Goal: Task Accomplishment & Management: Use online tool/utility

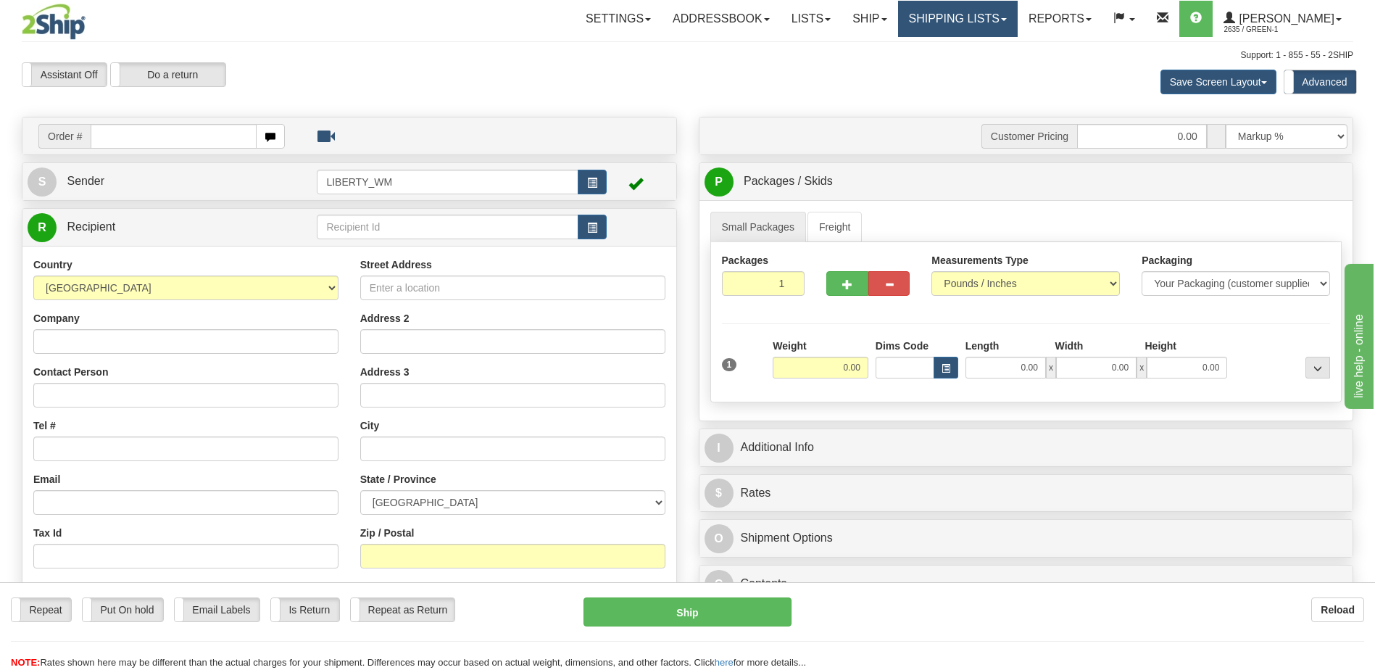
click at [974, 22] on link "Shipping lists" at bounding box center [958, 19] width 120 height 36
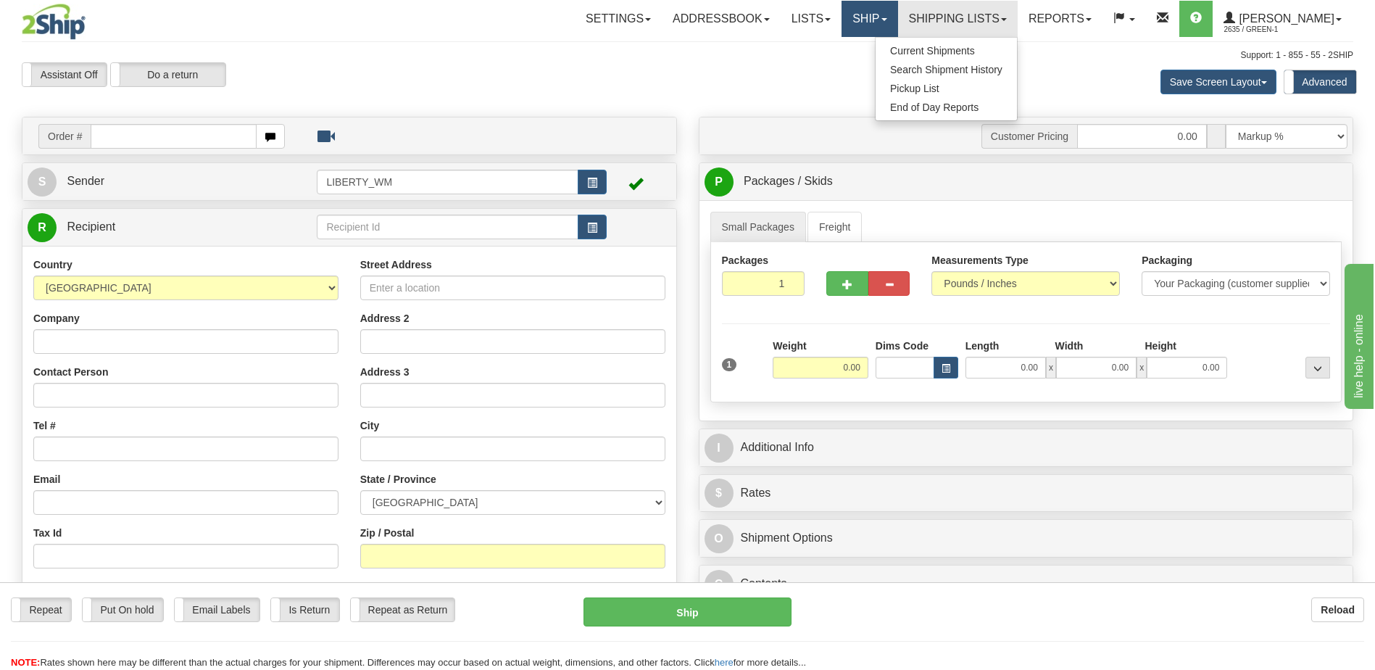
click at [884, 23] on link "Ship" at bounding box center [870, 19] width 56 height 36
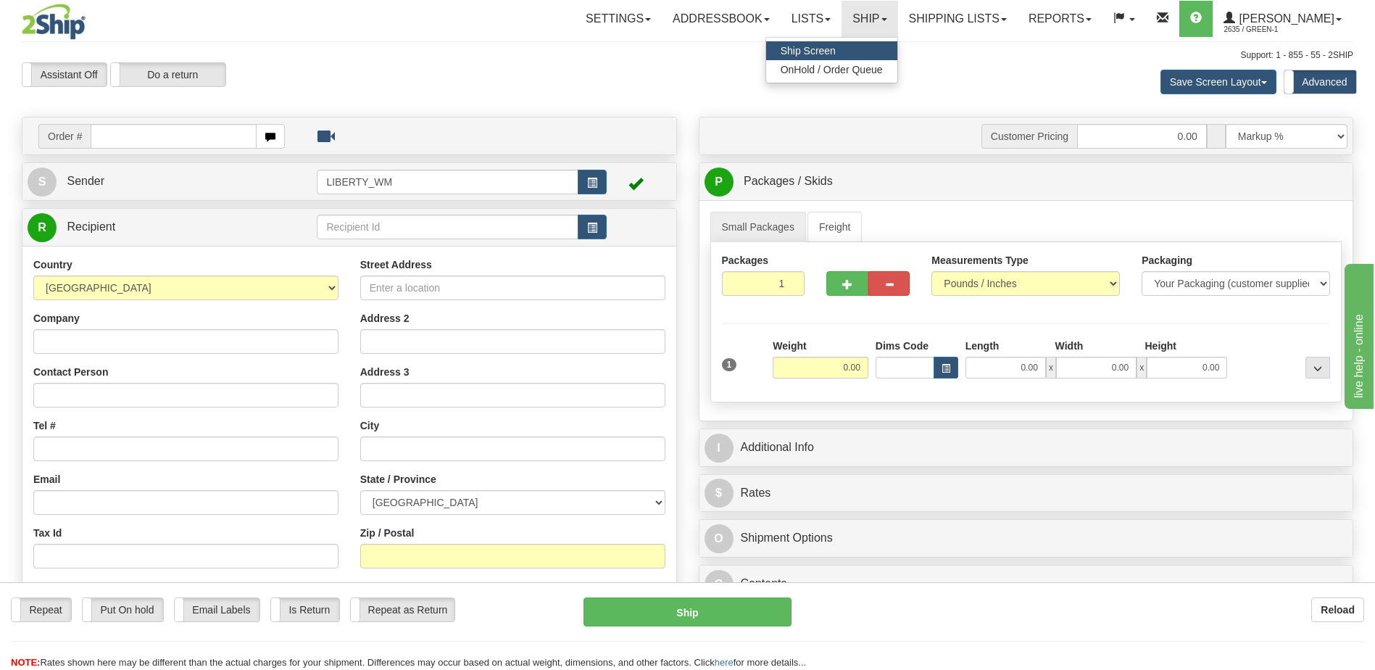
click at [887, 49] on link "Ship Screen" at bounding box center [831, 50] width 131 height 19
click at [879, 7] on link "Ship" at bounding box center [870, 19] width 56 height 36
click at [871, 72] on span "OnHold / Order Queue" at bounding box center [832, 70] width 102 height 12
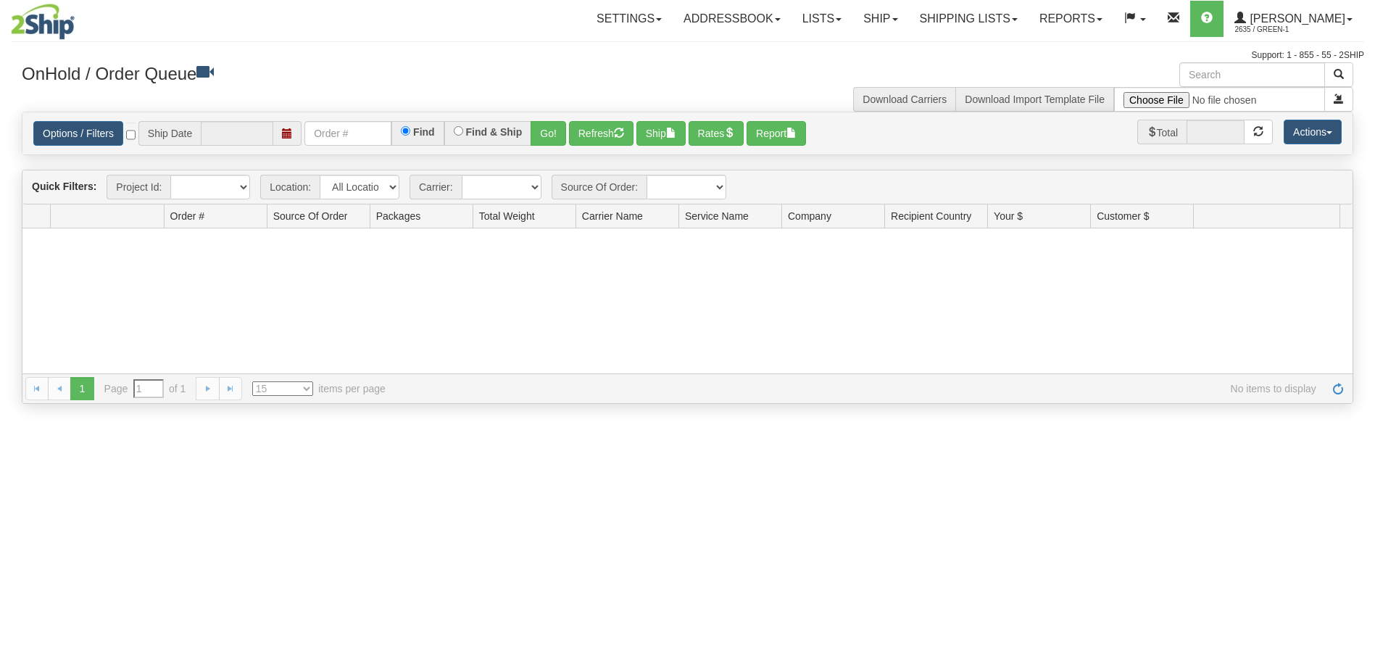
type input "09/30/2025"
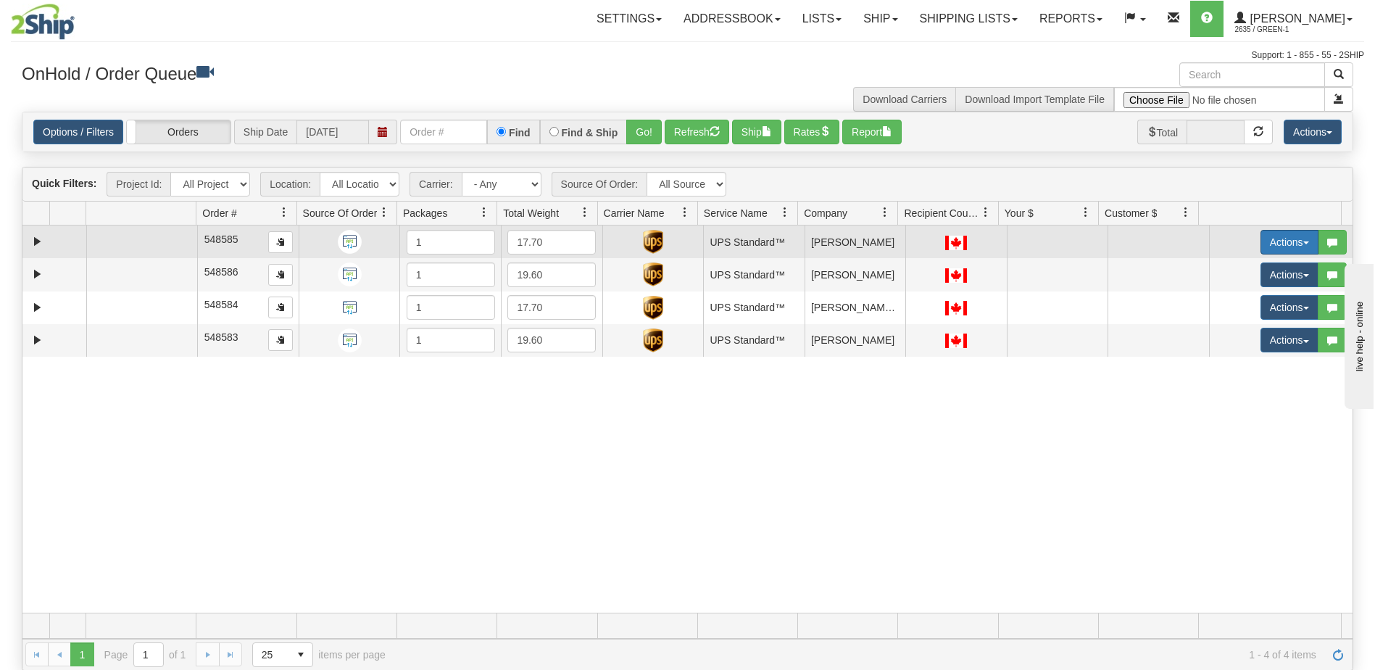
click at [1288, 243] on button "Actions" at bounding box center [1290, 242] width 58 height 25
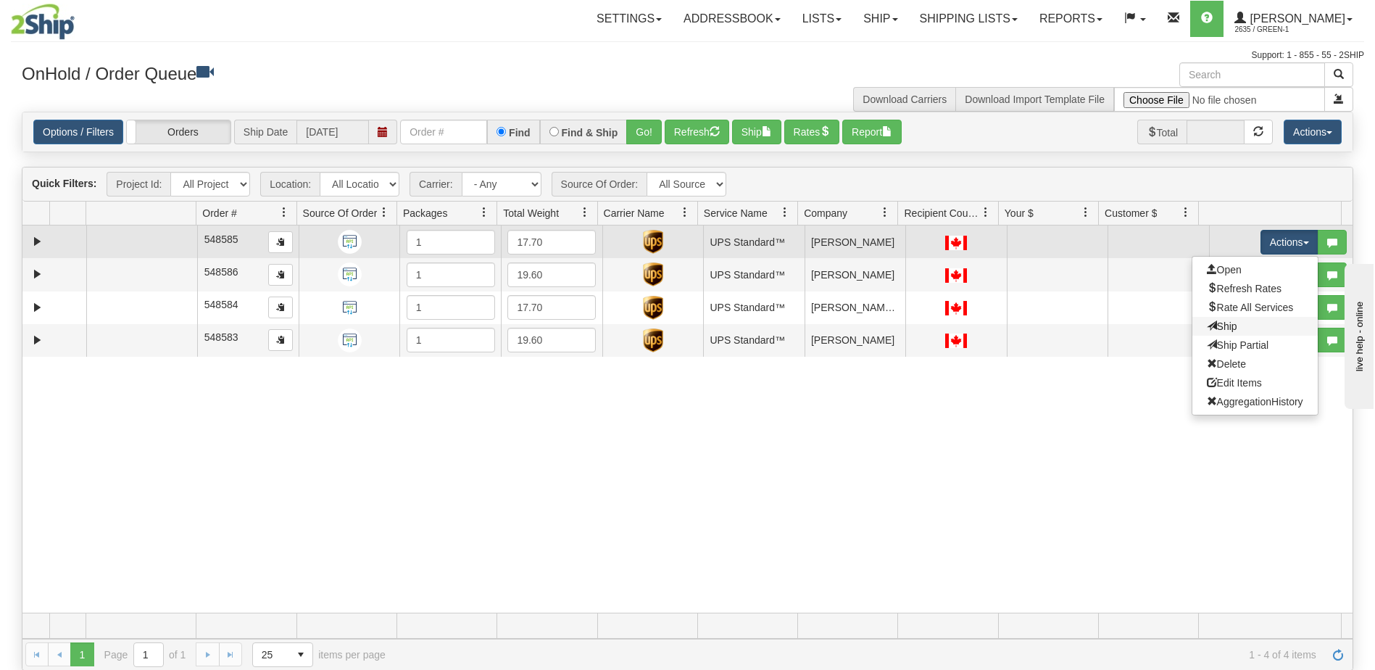
click at [1232, 328] on link "Ship" at bounding box center [1255, 326] width 125 height 19
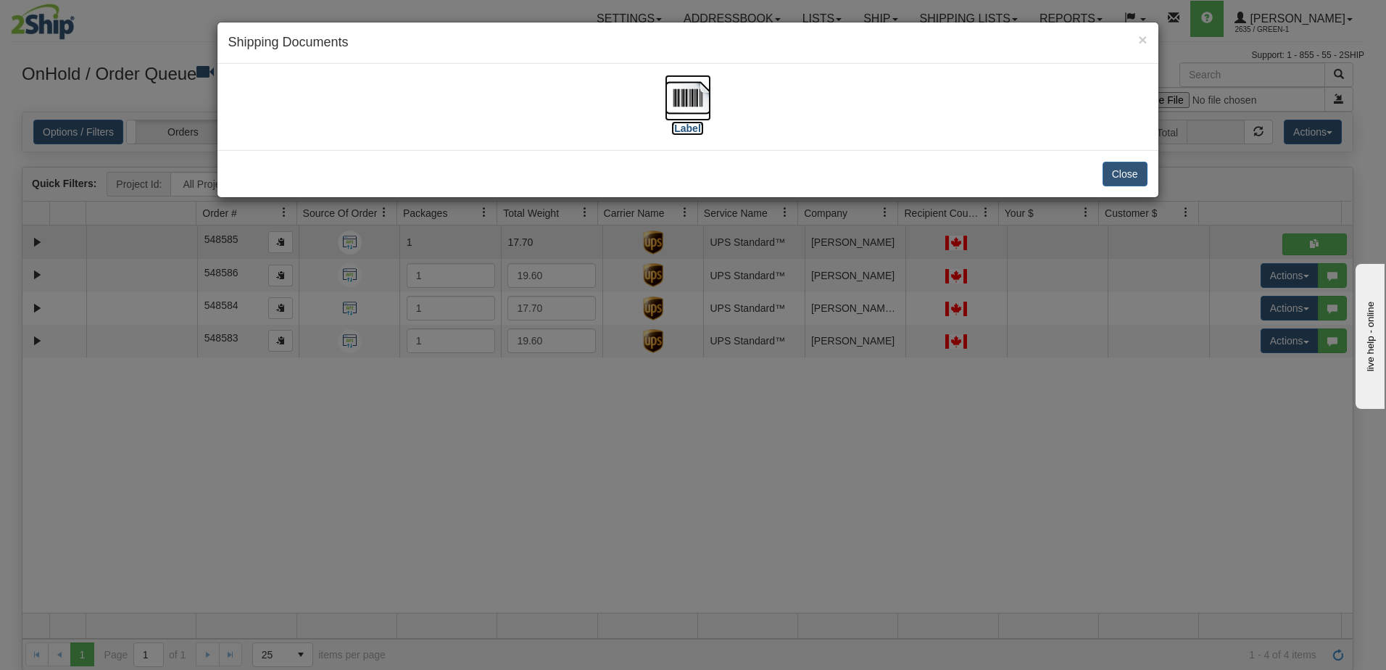
click at [687, 131] on label "[Label]" at bounding box center [687, 128] width 33 height 14
click at [1071, 439] on div "× Shipping Documents [Label] Close" at bounding box center [693, 335] width 1386 height 670
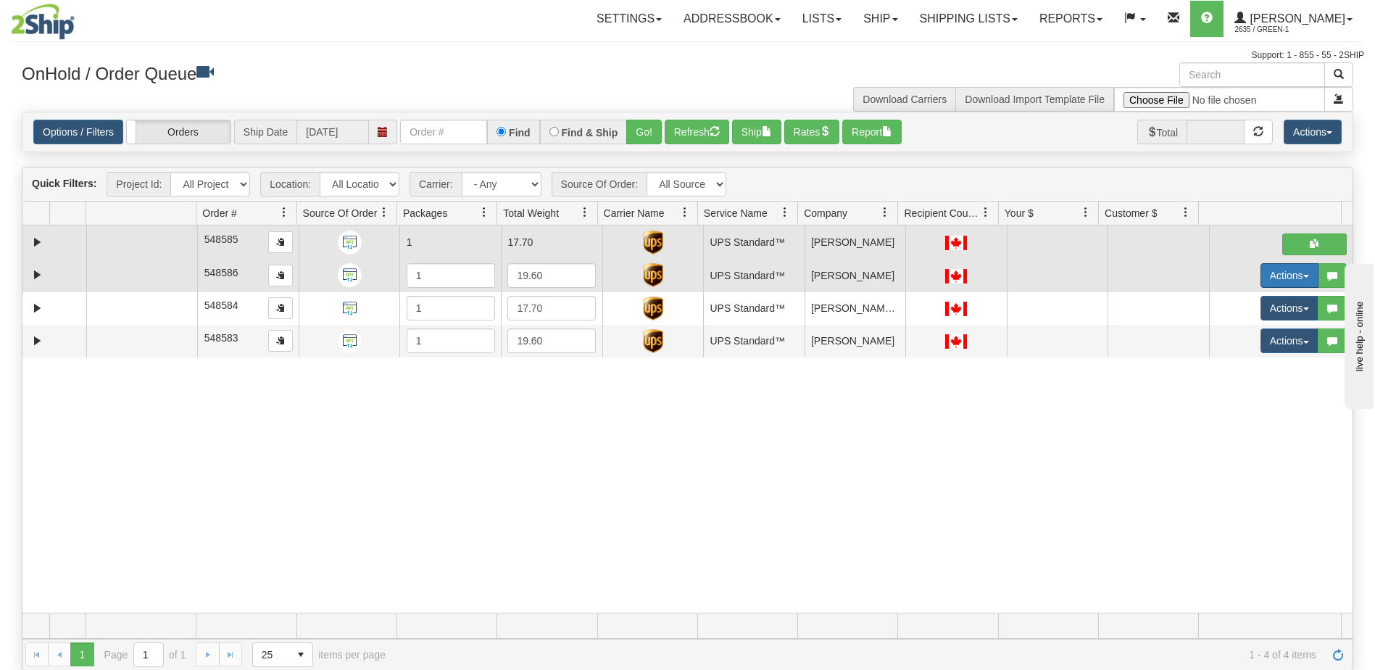
click at [1288, 278] on button "Actions" at bounding box center [1290, 275] width 58 height 25
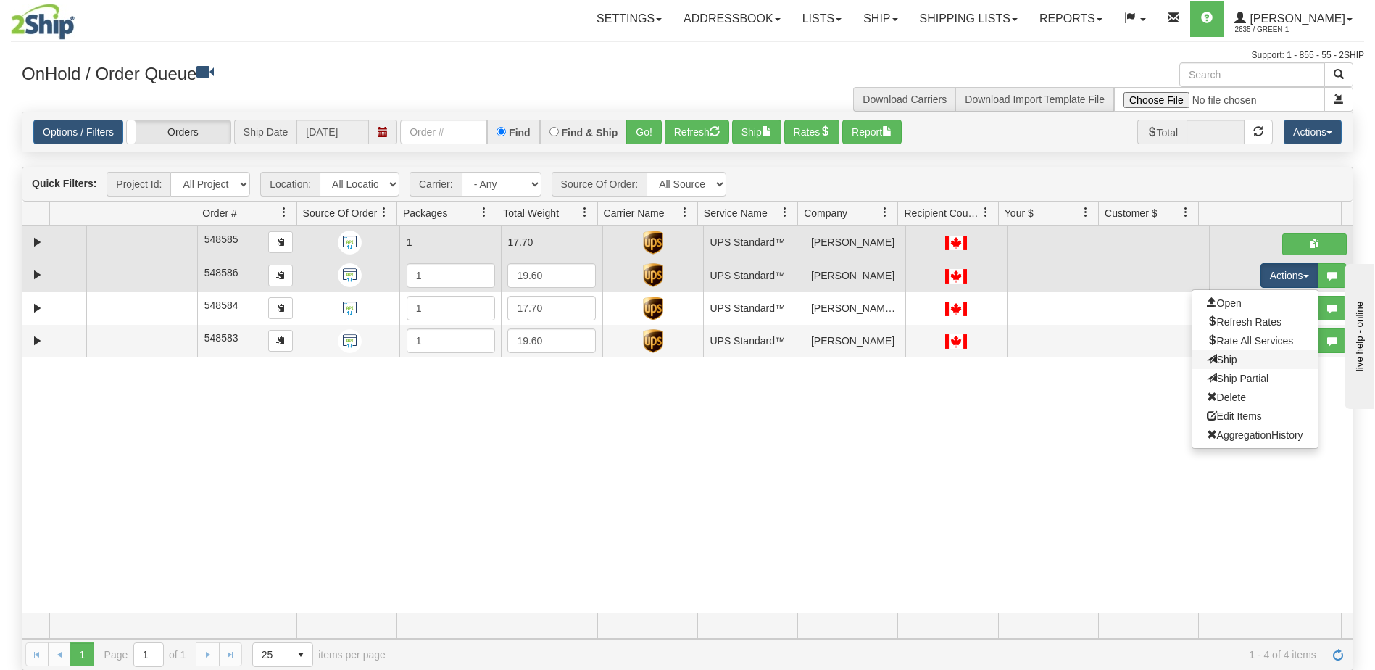
click at [1228, 357] on link "Ship" at bounding box center [1255, 359] width 125 height 19
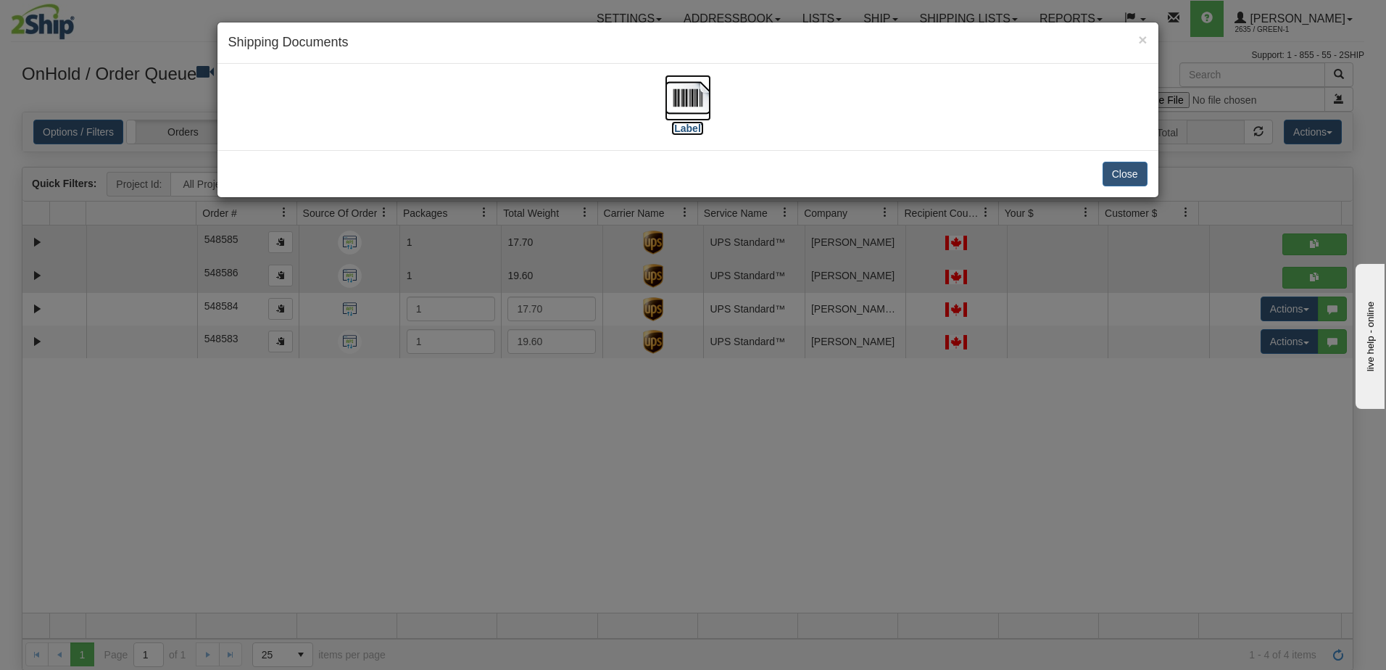
click at [695, 129] on label "[Label]" at bounding box center [687, 128] width 33 height 14
click at [1021, 136] on div "[Label]" at bounding box center [687, 107] width 919 height 65
click at [1129, 181] on button "Close" at bounding box center [1125, 174] width 45 height 25
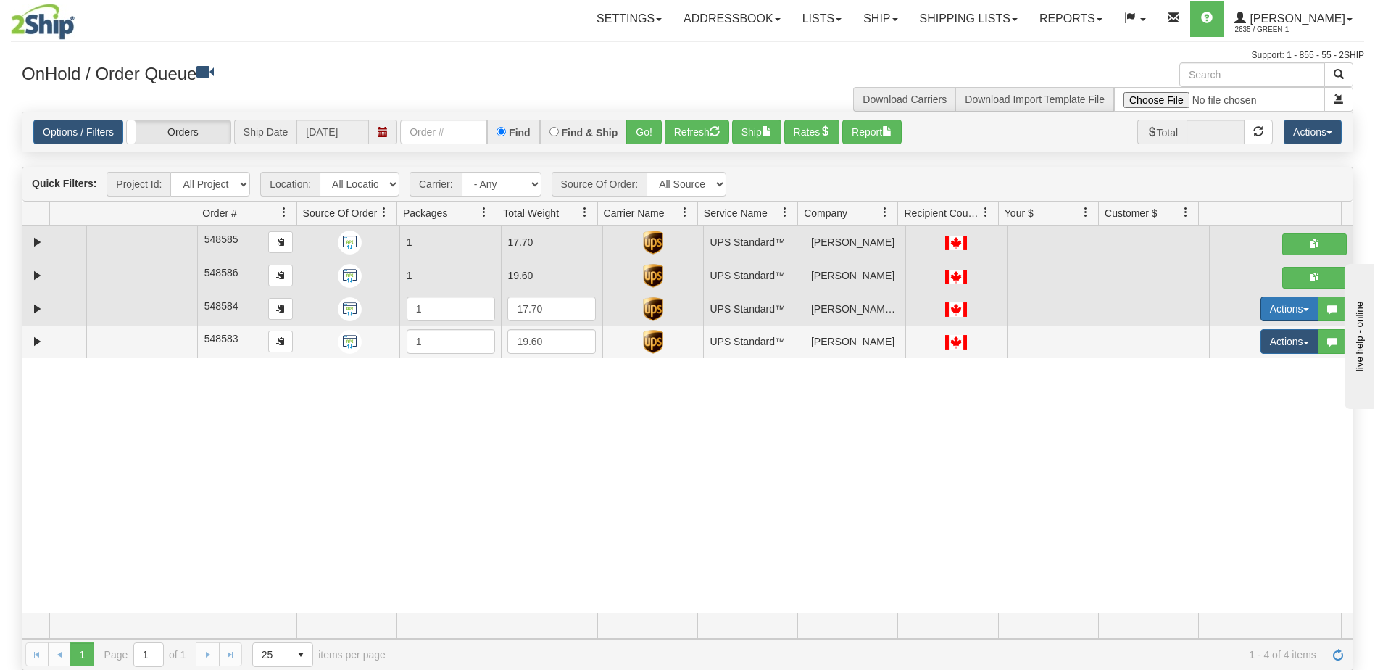
click at [1273, 308] on button "Actions" at bounding box center [1290, 309] width 58 height 25
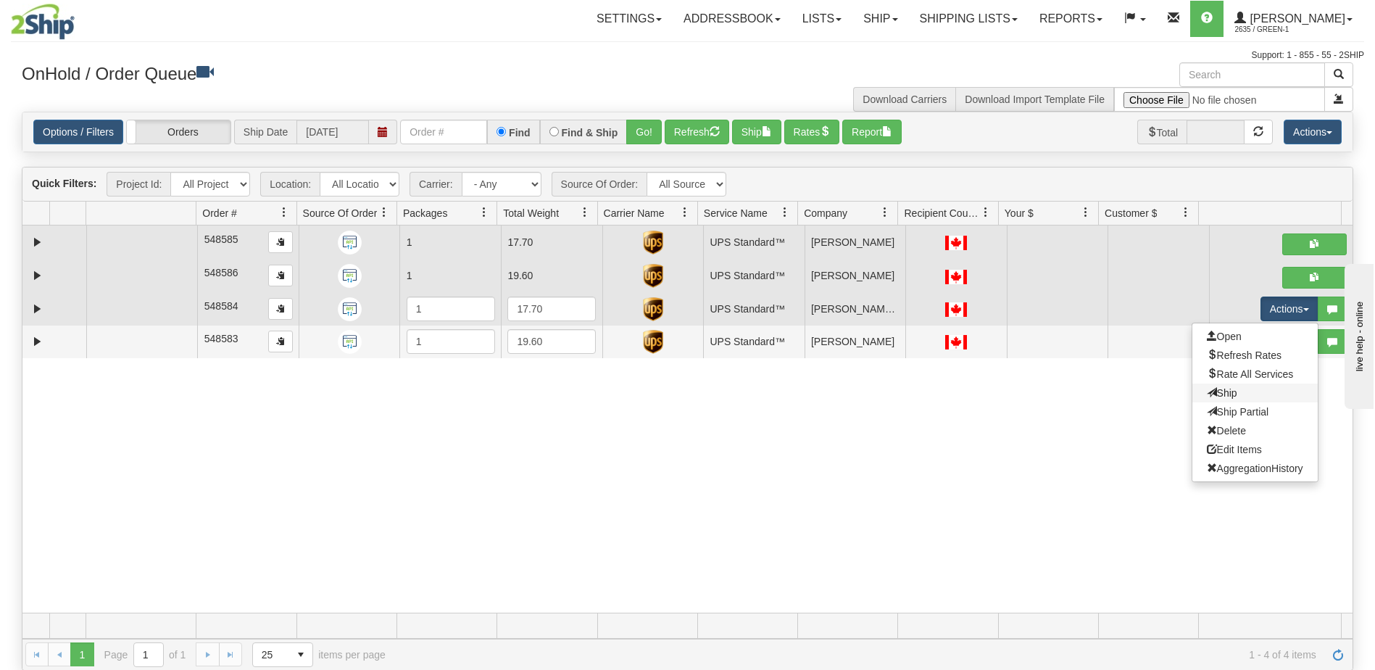
click at [1240, 390] on link "Ship" at bounding box center [1255, 393] width 125 height 19
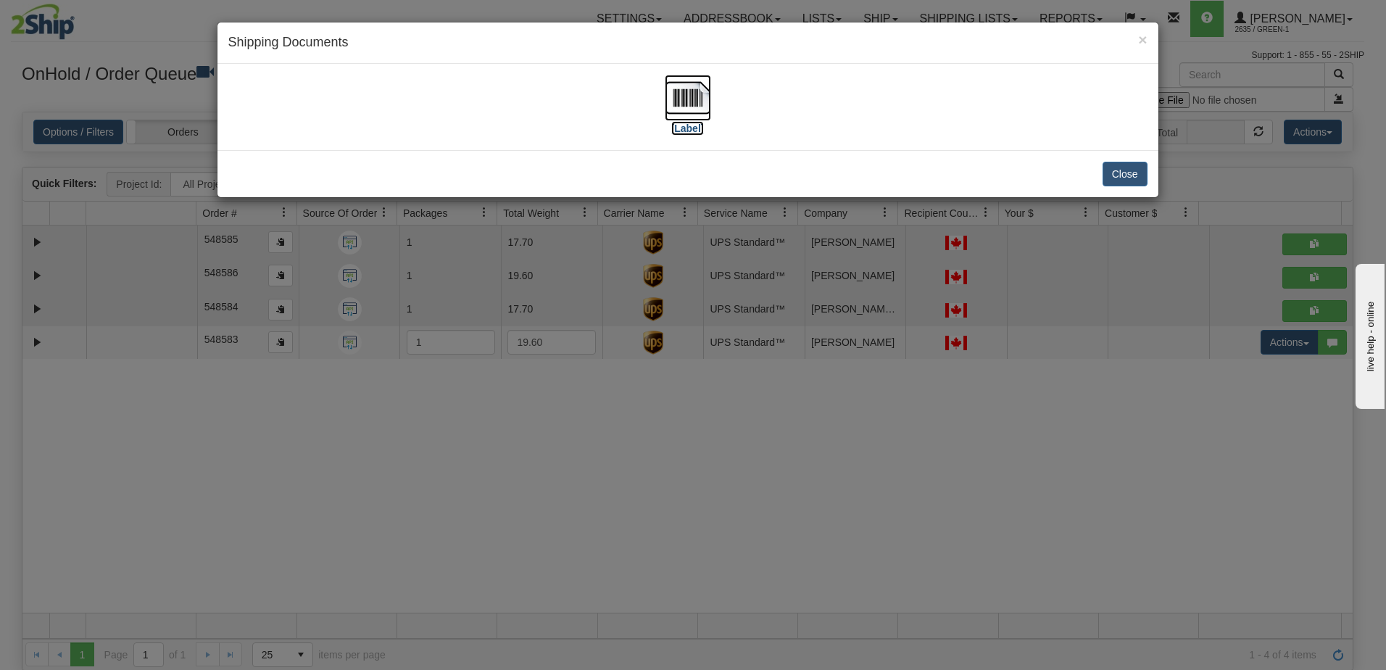
click at [689, 128] on label "[Label]" at bounding box center [687, 128] width 33 height 14
click at [1012, 393] on div "× Shipping Documents [Label] Close" at bounding box center [693, 335] width 1386 height 670
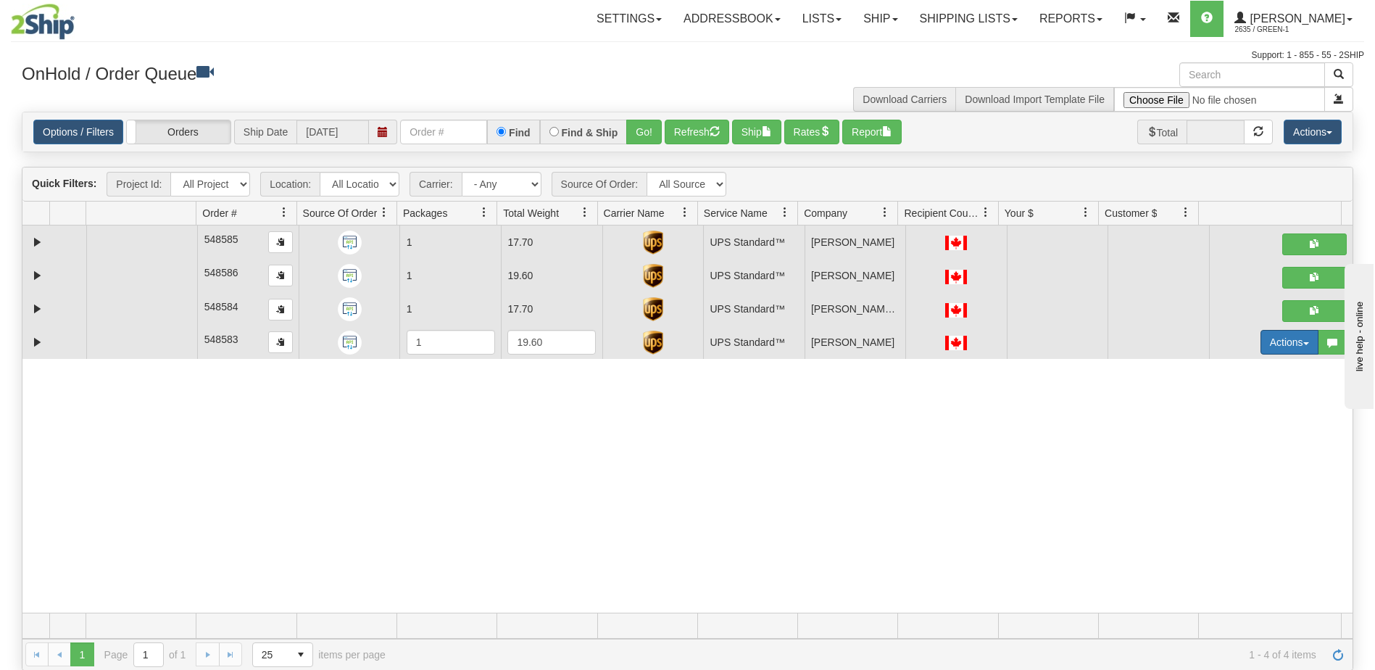
click at [1284, 341] on button "Actions" at bounding box center [1290, 342] width 58 height 25
click at [1224, 423] on span "Ship" at bounding box center [1222, 426] width 30 height 12
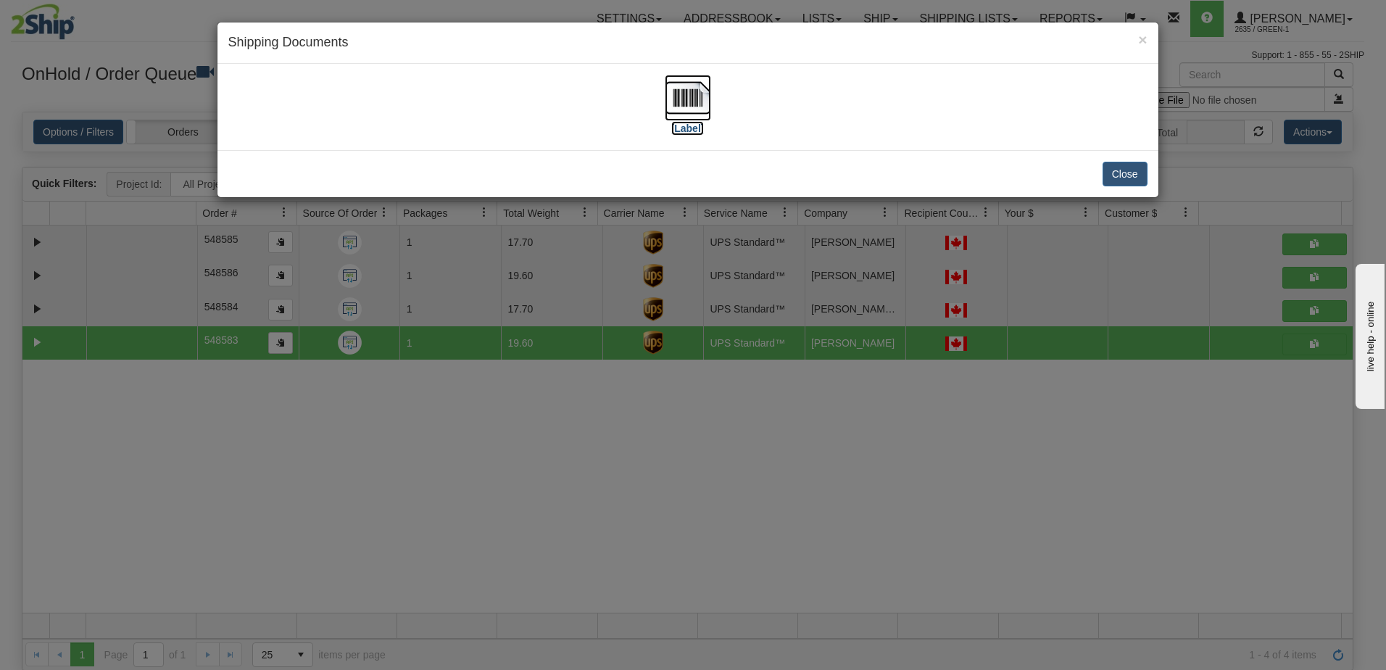
click at [687, 134] on label "[Label]" at bounding box center [687, 128] width 33 height 14
click at [1052, 546] on div "× Shipping Documents [Label] Close" at bounding box center [693, 335] width 1386 height 670
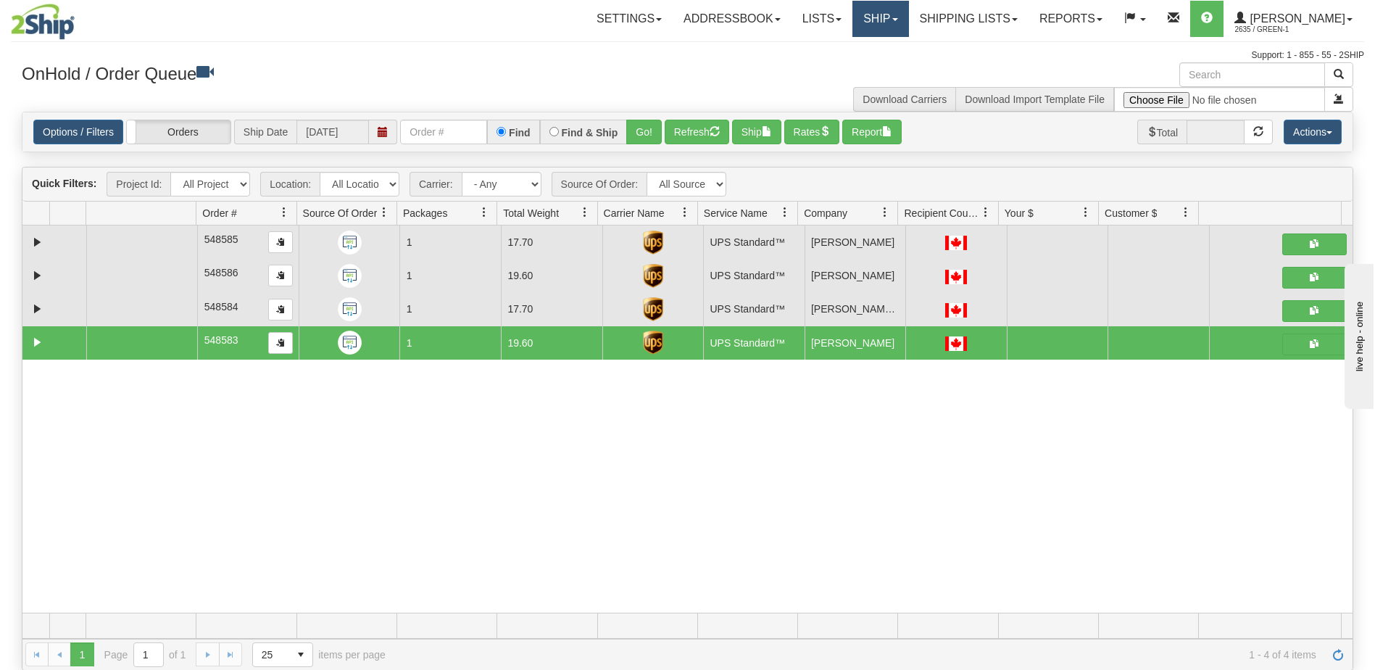
click at [903, 22] on link "Ship" at bounding box center [881, 19] width 56 height 36
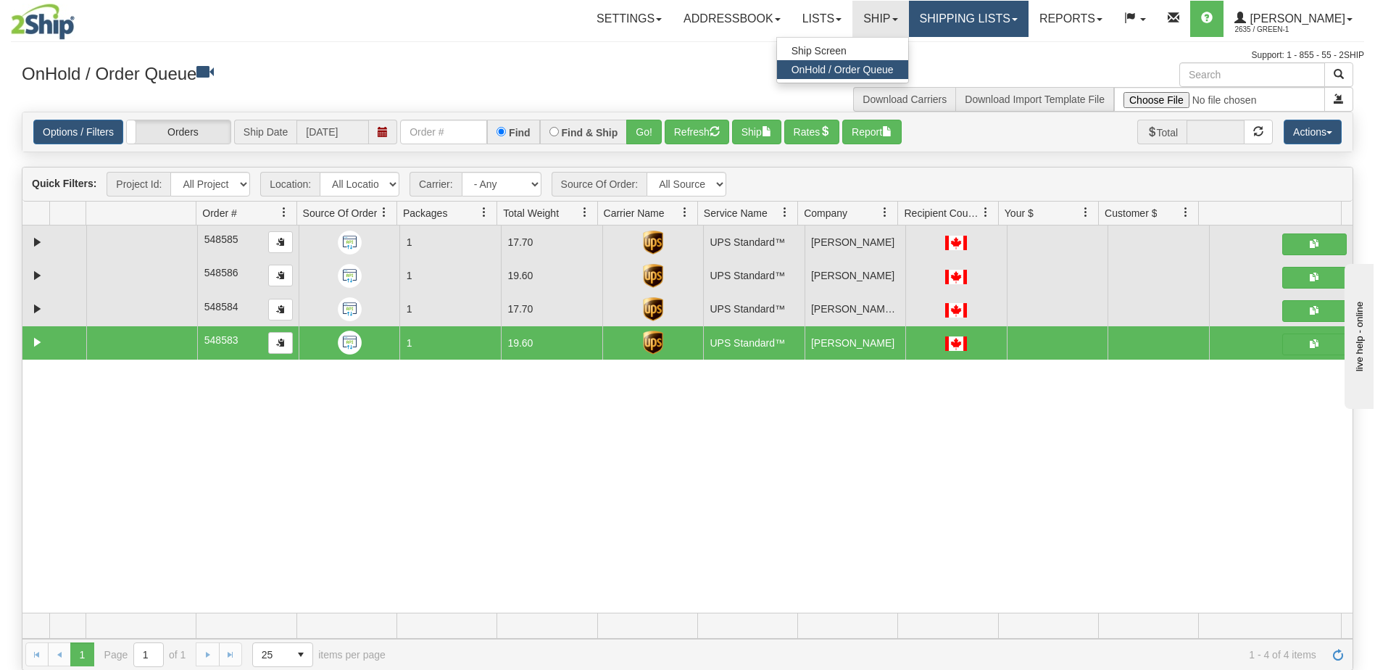
click at [995, 18] on link "Shipping lists" at bounding box center [969, 19] width 120 height 36
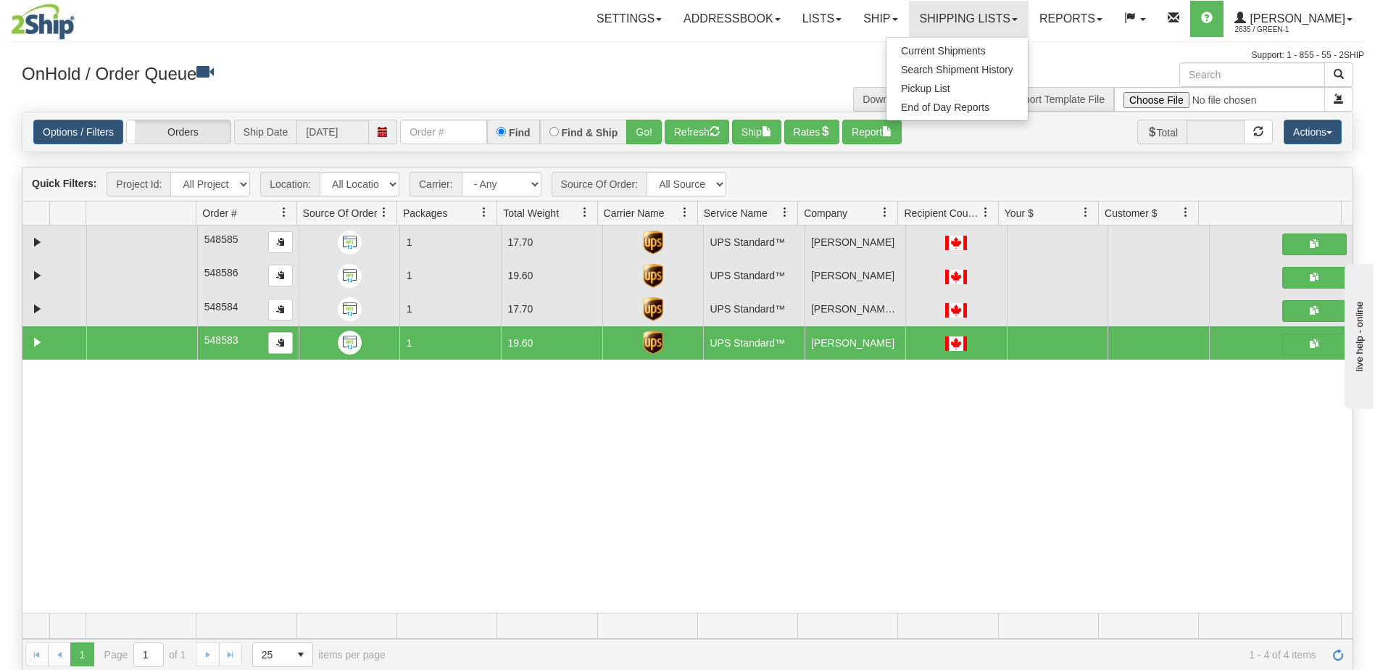
click at [684, 69] on div "OnHold / Order Queue" at bounding box center [349, 76] width 677 height 28
click at [992, 26] on link "Shipping lists" at bounding box center [969, 19] width 120 height 36
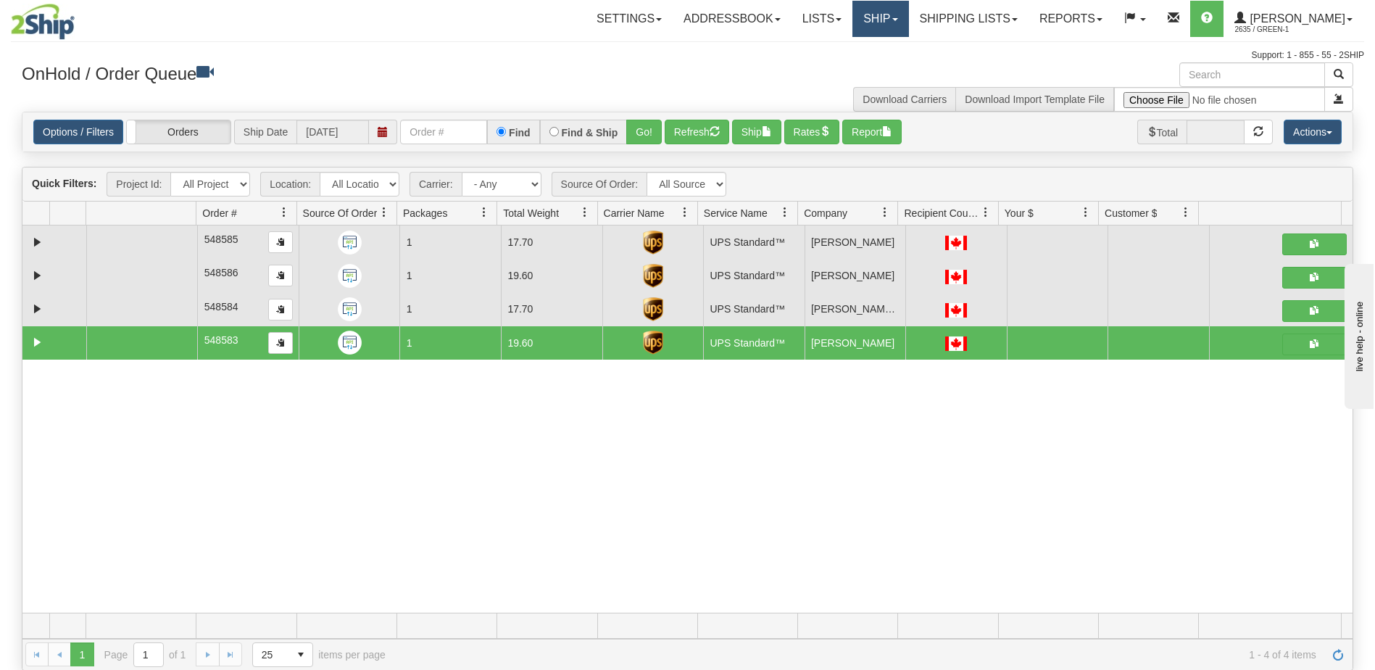
click at [908, 25] on link "Ship" at bounding box center [881, 19] width 56 height 36
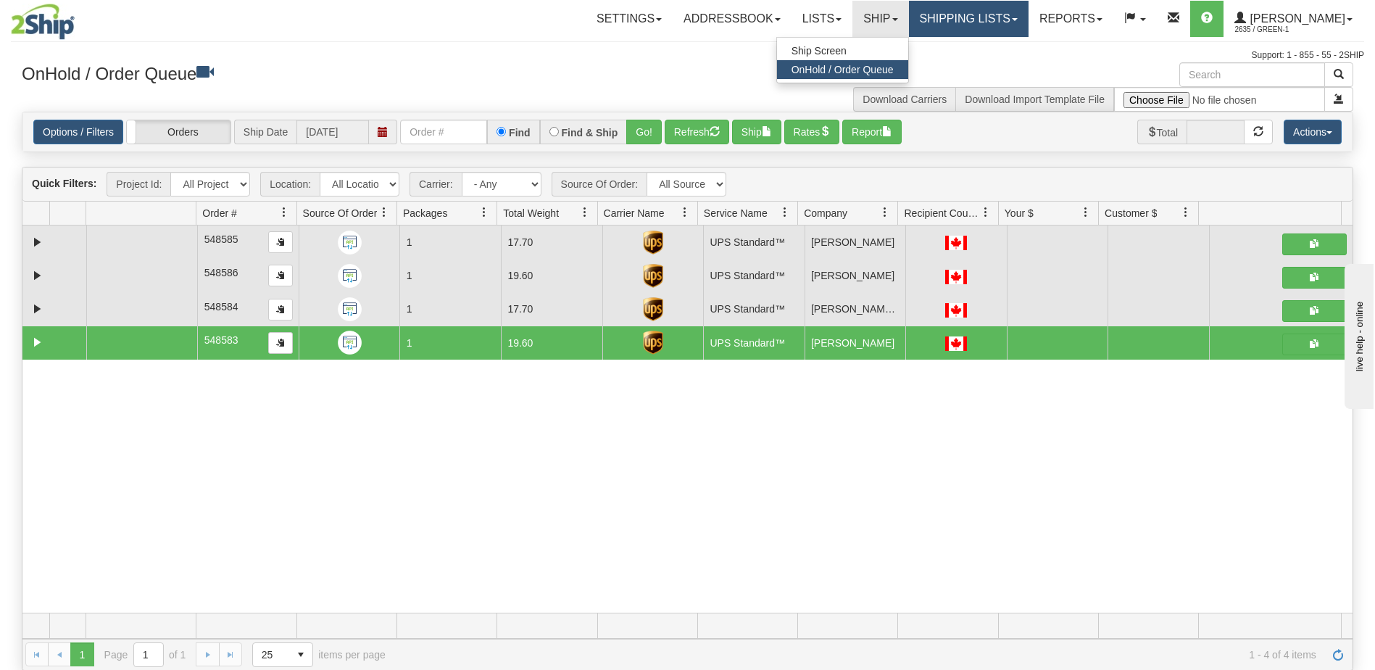
click at [1017, 23] on link "Shipping lists" at bounding box center [969, 19] width 120 height 36
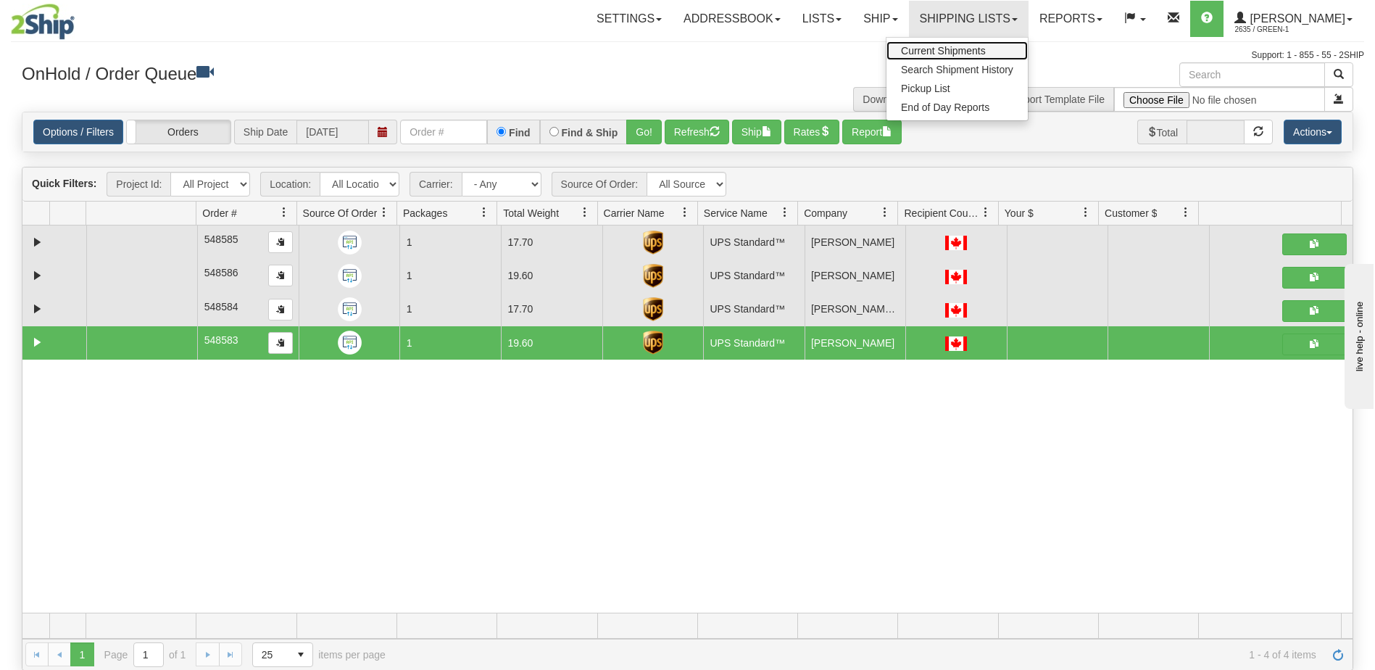
click at [969, 53] on span "Current Shipments" at bounding box center [943, 51] width 85 height 12
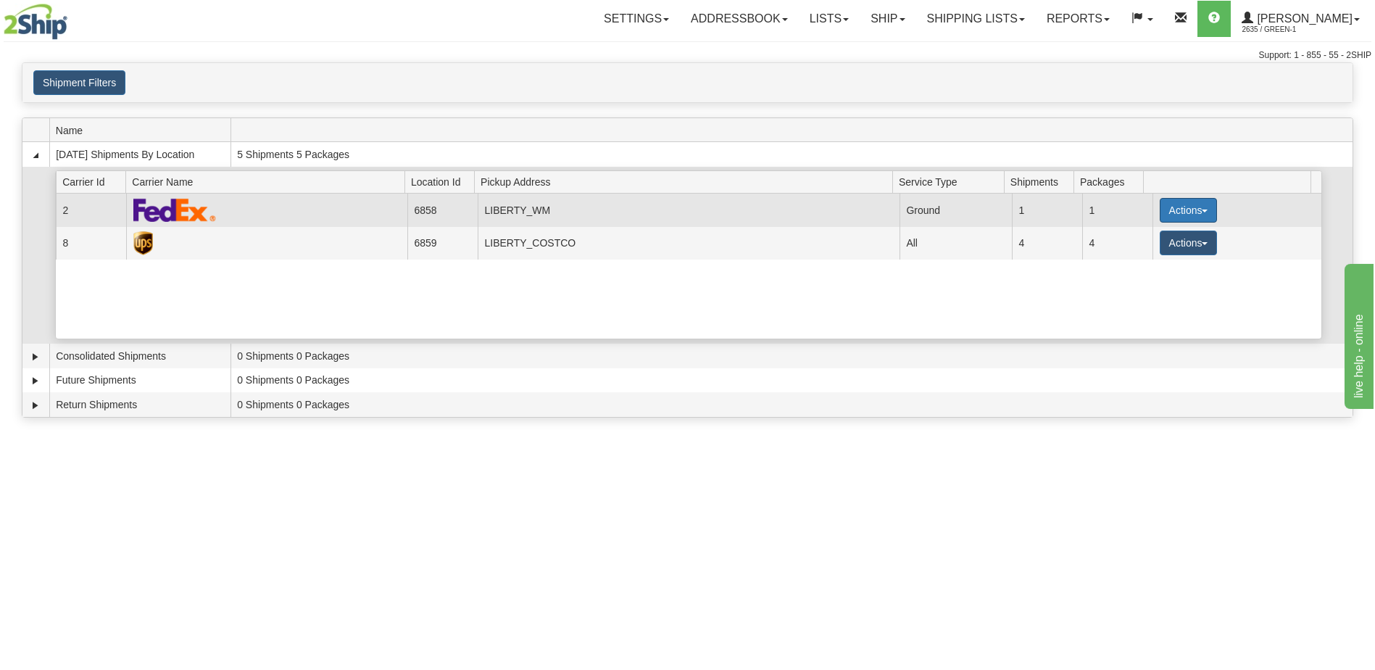
click at [1197, 213] on button "Actions" at bounding box center [1189, 210] width 58 height 25
